Goal: Task Accomplishment & Management: Use online tool/utility

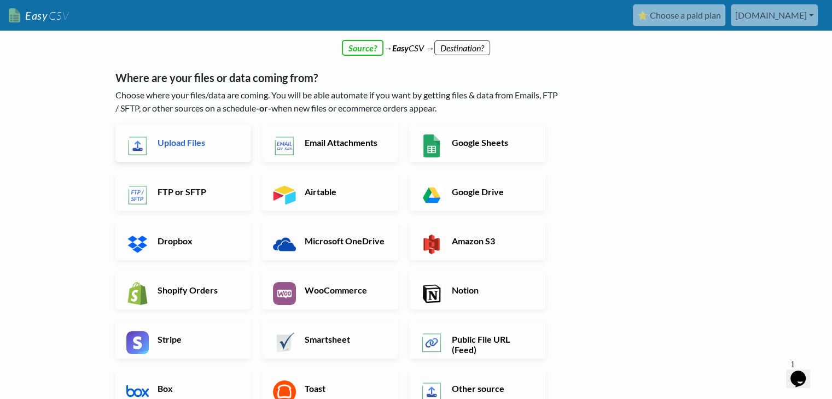
click at [174, 139] on h6 "Upload Files" at bounding box center [198, 142] width 86 height 10
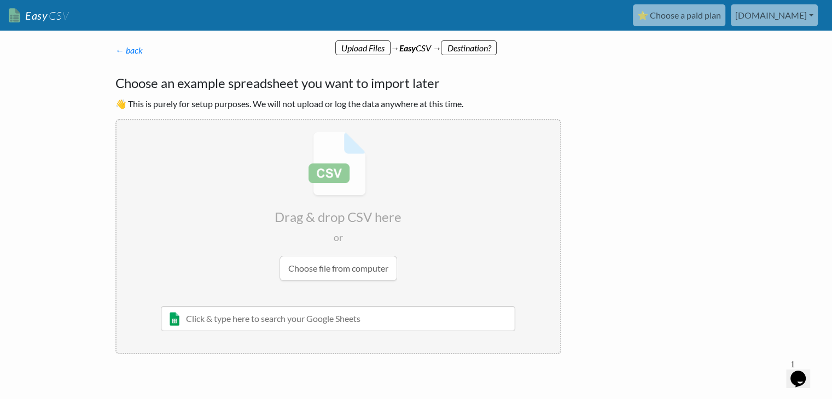
click at [332, 272] on input "file" at bounding box center [338, 206] width 444 height 172
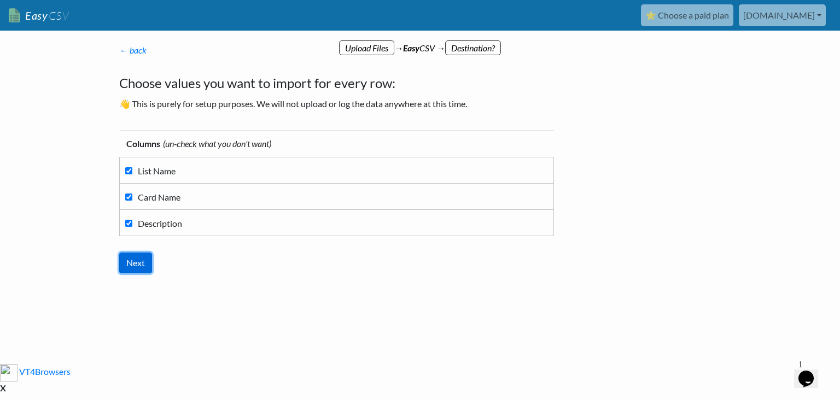
click at [139, 263] on input "Next" at bounding box center [135, 263] width 33 height 21
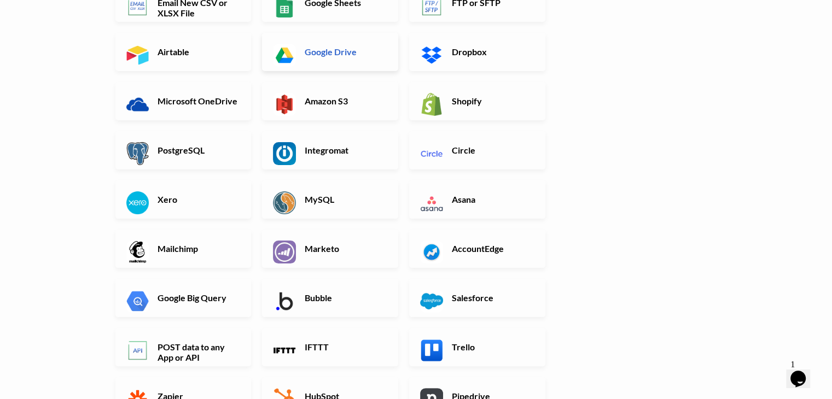
scroll to position [219, 0]
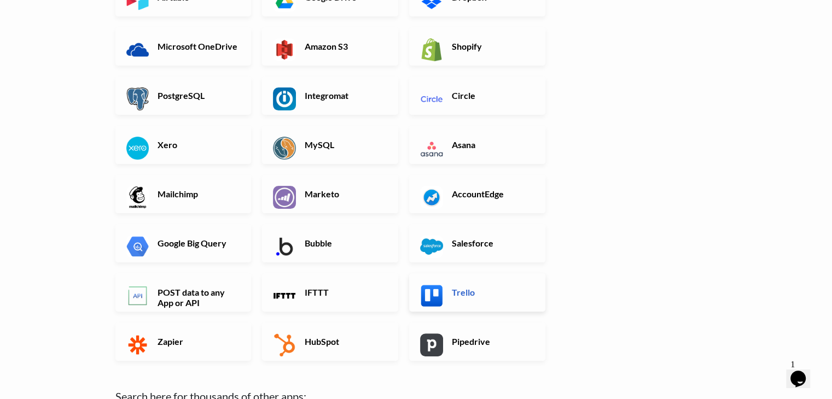
click at [471, 290] on h6 "Trello" at bounding box center [492, 292] width 86 height 10
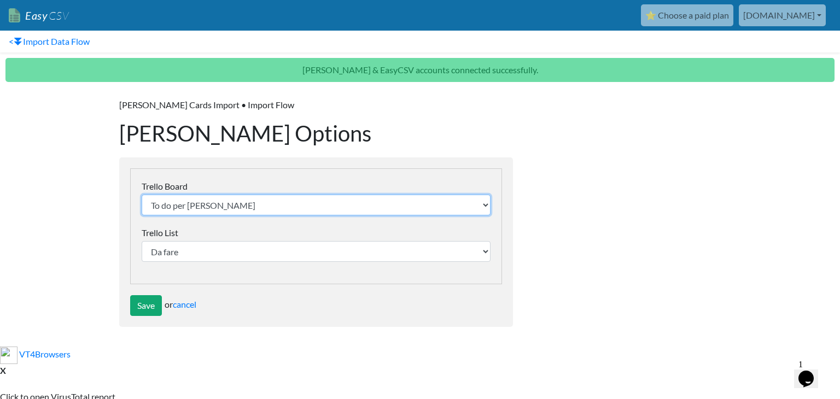
click at [269, 209] on select "To do per Marco Estra-WORKFLOW mydecal promo COVID19 CAIMANO.BIKE 🎯 Gestione Pr…" at bounding box center [316, 205] width 349 height 21
select select "673a2bcd31446ff95d535fbe"
click at [142, 195] on select "To do per Marco Estra-WORKFLOW mydecal promo COVID19 CAIMANO.BIKE 🎯 Gestione Pr…" at bounding box center [316, 205] width 349 height 21
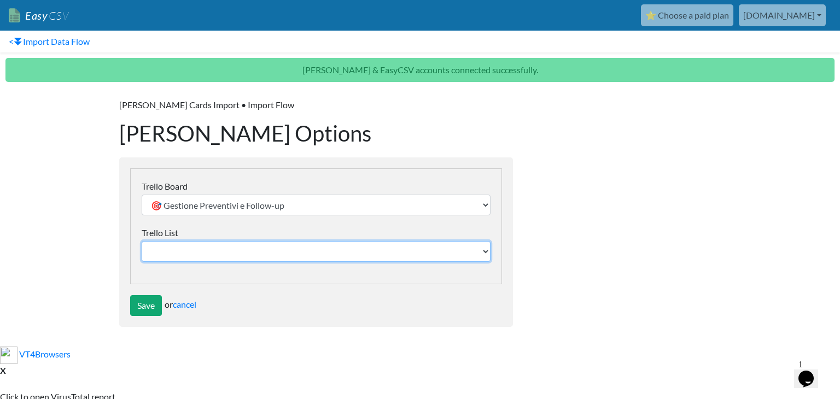
click at [201, 250] on select "Trello List" at bounding box center [316, 251] width 349 height 21
click at [201, 249] on select "Trello List" at bounding box center [316, 251] width 349 height 21
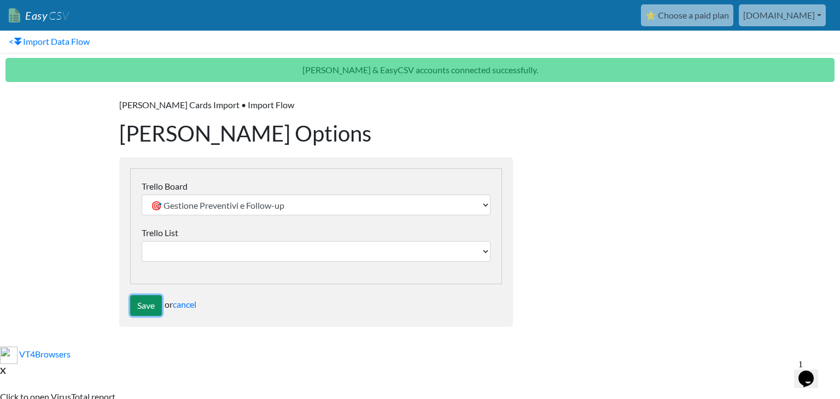
click at [142, 307] on input "Save" at bounding box center [146, 305] width 32 height 21
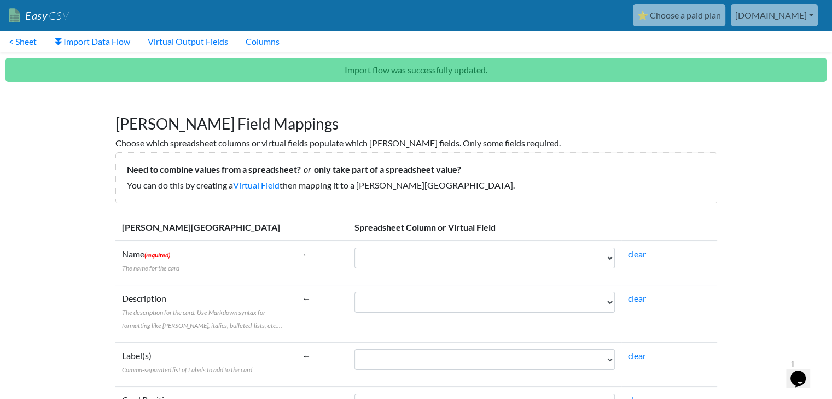
scroll to position [55, 0]
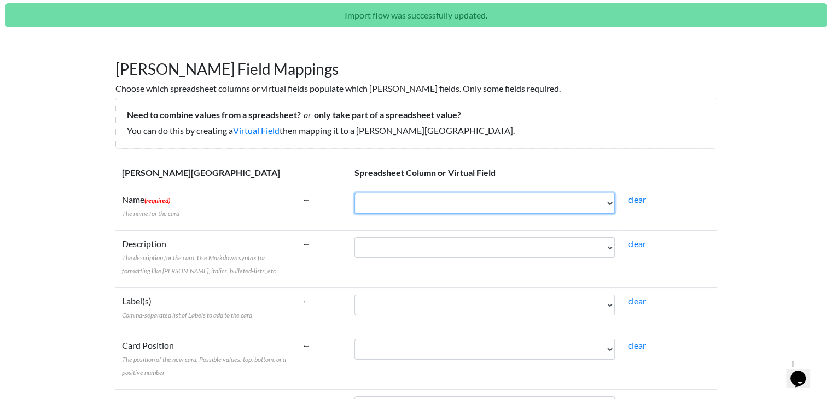
click at [450, 206] on select "List Name Card Name Description" at bounding box center [484, 203] width 260 height 21
select select "cr_769998"
click at [354, 193] on select "List Name Card Name Description" at bounding box center [484, 203] width 260 height 21
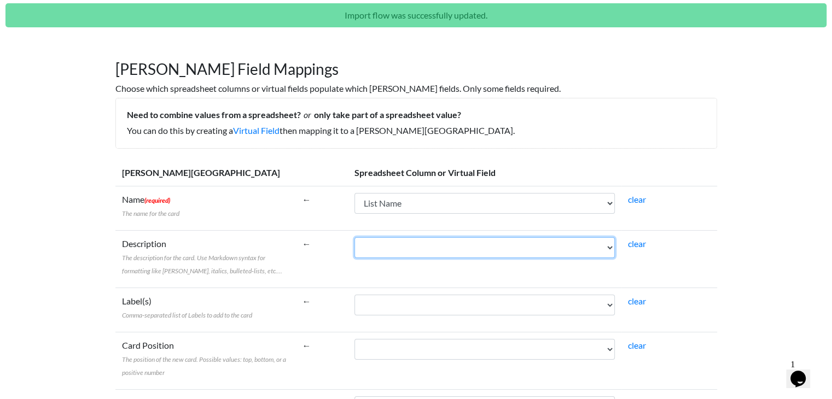
click at [423, 250] on select "List Name Card Name Description" at bounding box center [484, 247] width 260 height 21
select select "cr_770000"
click at [354, 237] on select "List Name Card Name Description" at bounding box center [484, 247] width 260 height 21
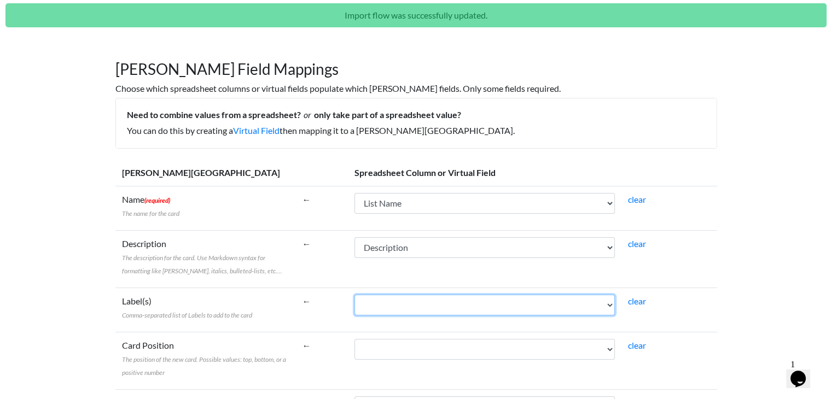
click at [407, 302] on select "List Name Card Name Description" at bounding box center [484, 305] width 260 height 21
select select "cr_769999"
click at [354, 295] on select "List Name Card Name Description" at bounding box center [484, 305] width 260 height 21
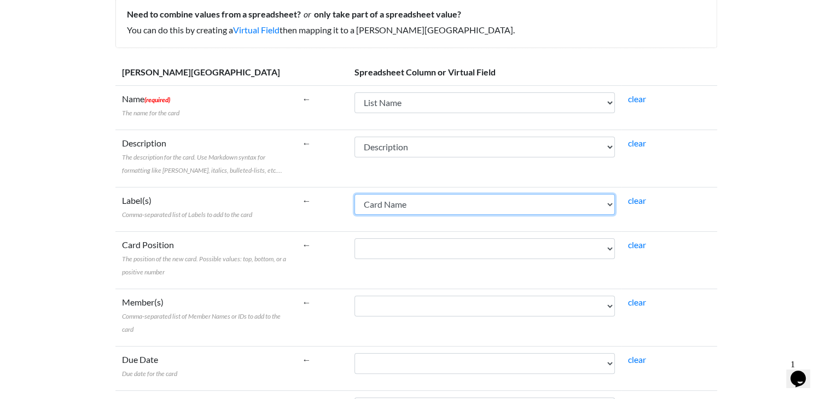
scroll to position [164, 0]
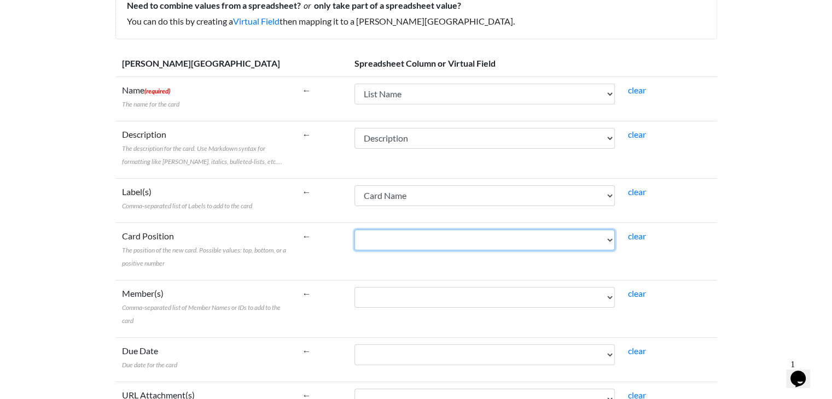
click at [409, 243] on select "List Name Card Name Description" at bounding box center [484, 240] width 260 height 21
click at [354, 230] on select "List Name Card Name Description" at bounding box center [484, 240] width 260 height 21
click at [303, 235] on td "←" at bounding box center [322, 251] width 53 height 57
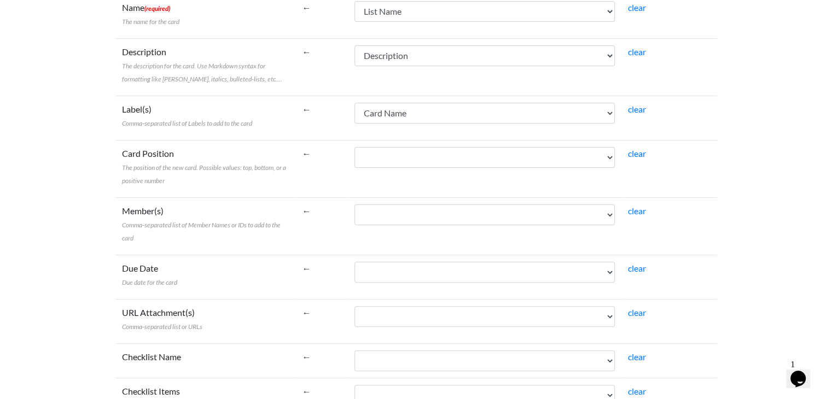
scroll to position [273, 0]
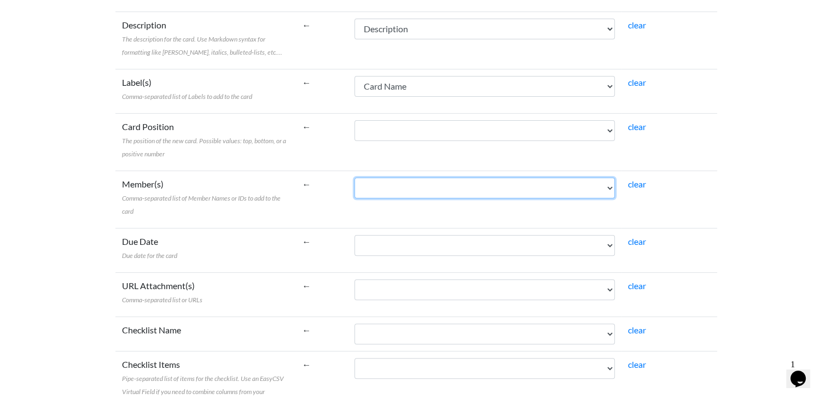
click at [442, 195] on select "List Name Card Name Description" at bounding box center [484, 188] width 260 height 21
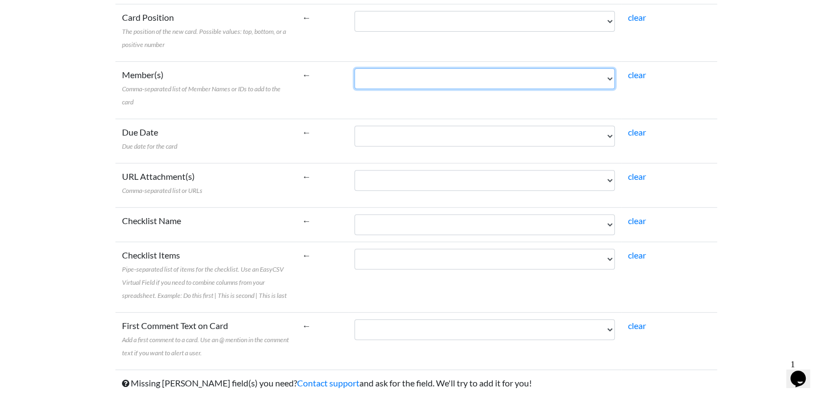
scroll to position [419, 0]
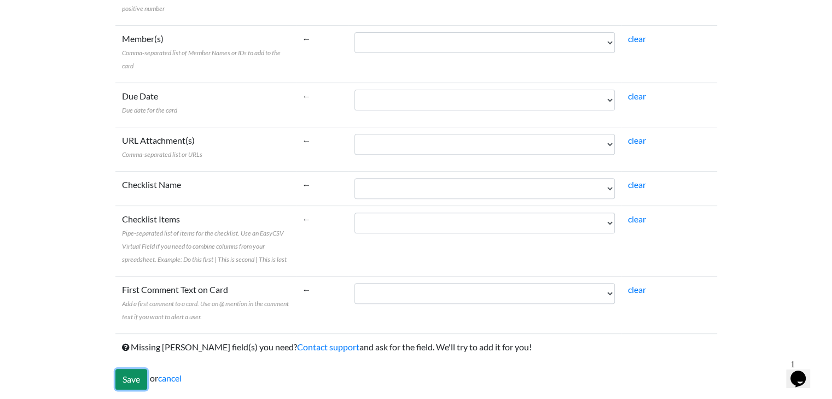
click at [132, 384] on input "Save" at bounding box center [131, 379] width 32 height 21
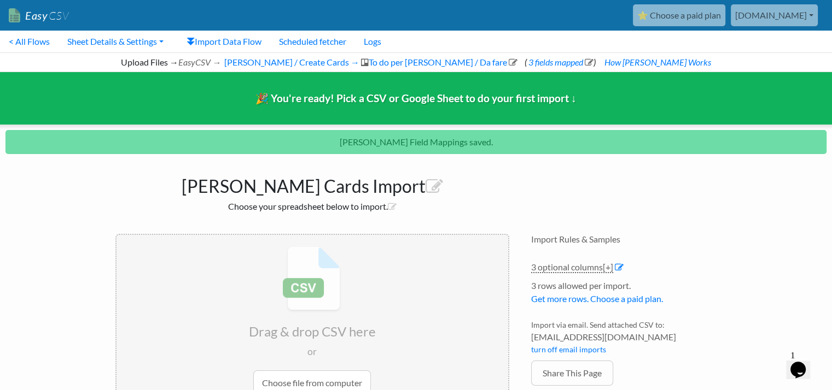
scroll to position [46, 0]
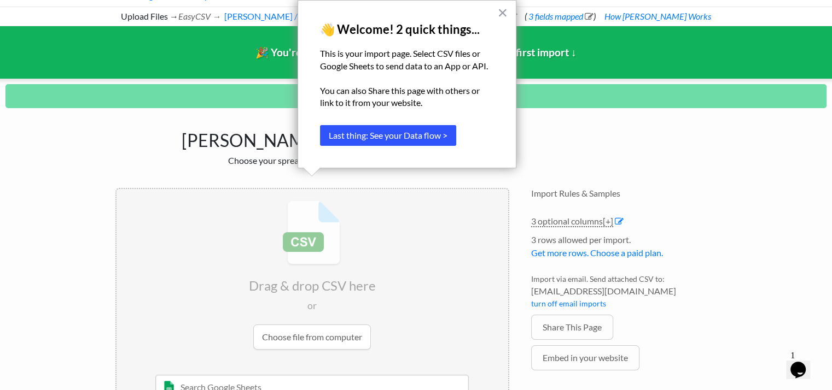
click at [422, 139] on button "Last thing: See your Data flow >" at bounding box center [388, 135] width 136 height 21
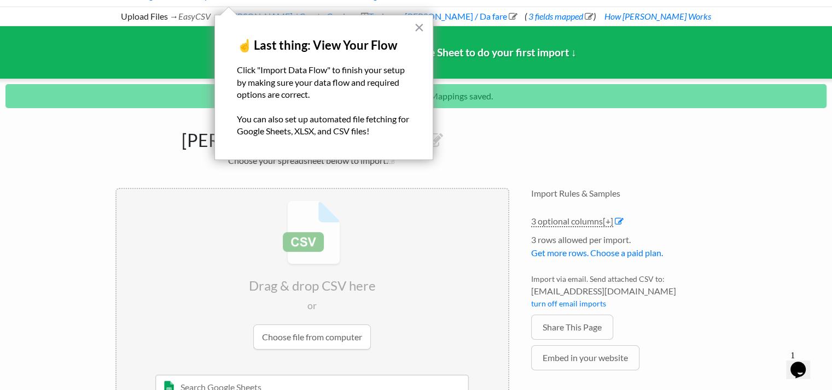
scroll to position [0, 0]
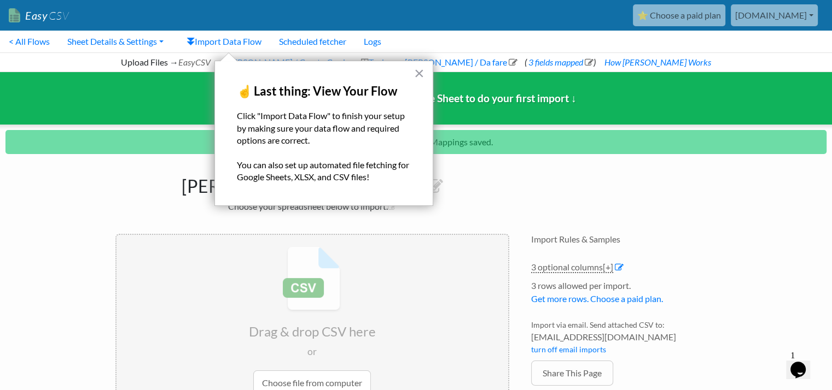
click at [448, 207] on h2 "Choose your spreadsheet below to import." at bounding box center [312, 206] width 394 height 10
click at [400, 237] on input "file" at bounding box center [312, 321] width 392 height 172
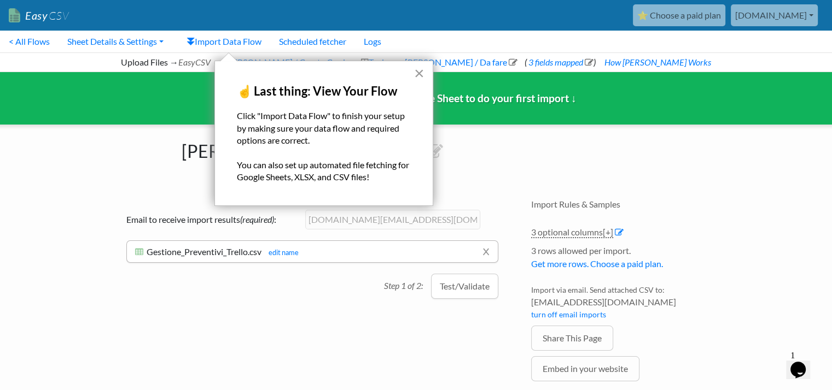
click at [422, 74] on button "×" at bounding box center [419, 74] width 10 height 18
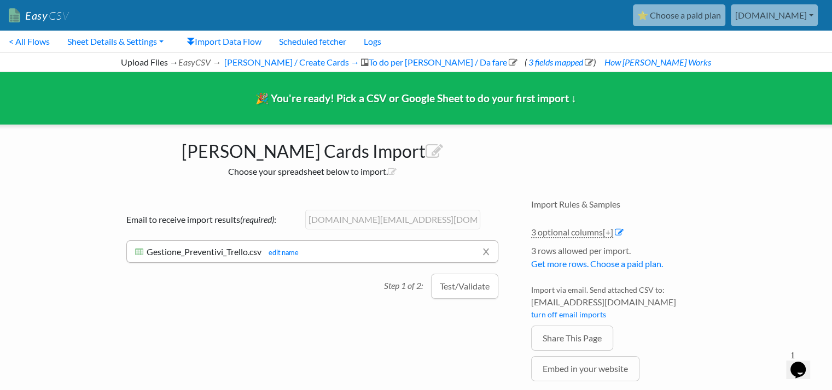
scroll to position [43, 0]
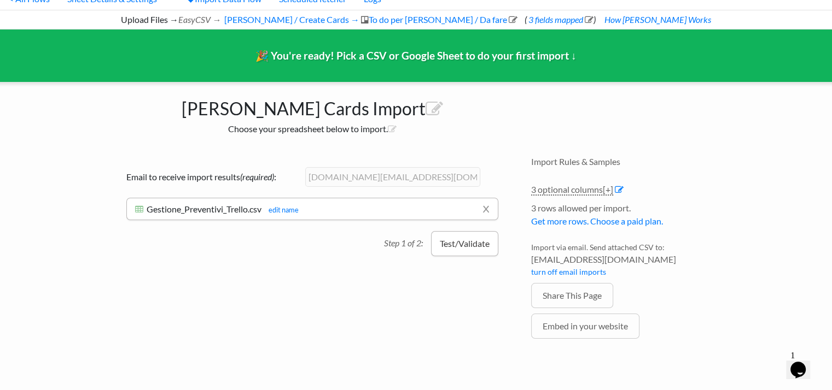
click at [466, 233] on button "Test/Validate" at bounding box center [464, 243] width 67 height 25
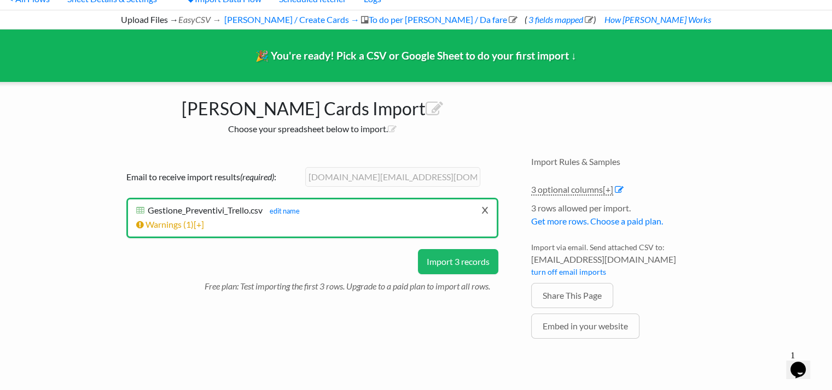
click at [482, 208] on link "x" at bounding box center [484, 210] width 7 height 21
